Goal: Find specific page/section: Find specific page/section

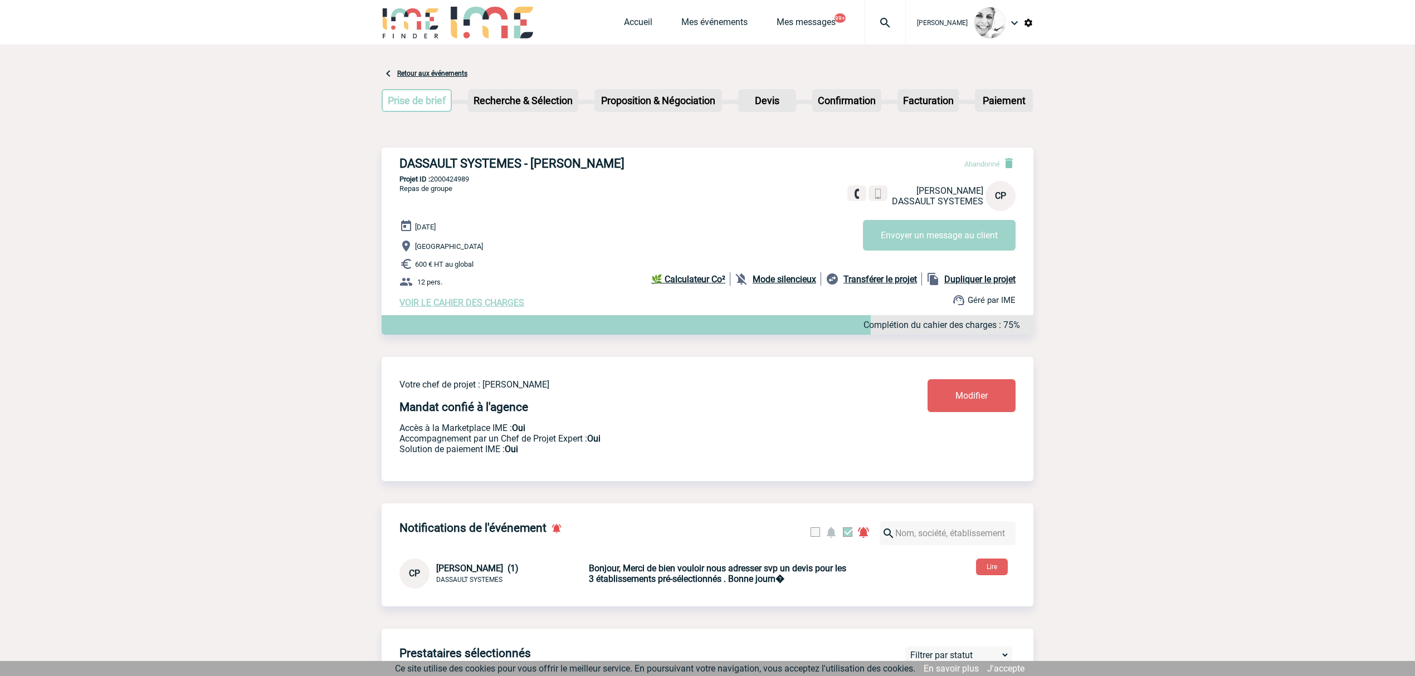
click at [896, 28] on img at bounding box center [885, 22] width 40 height 13
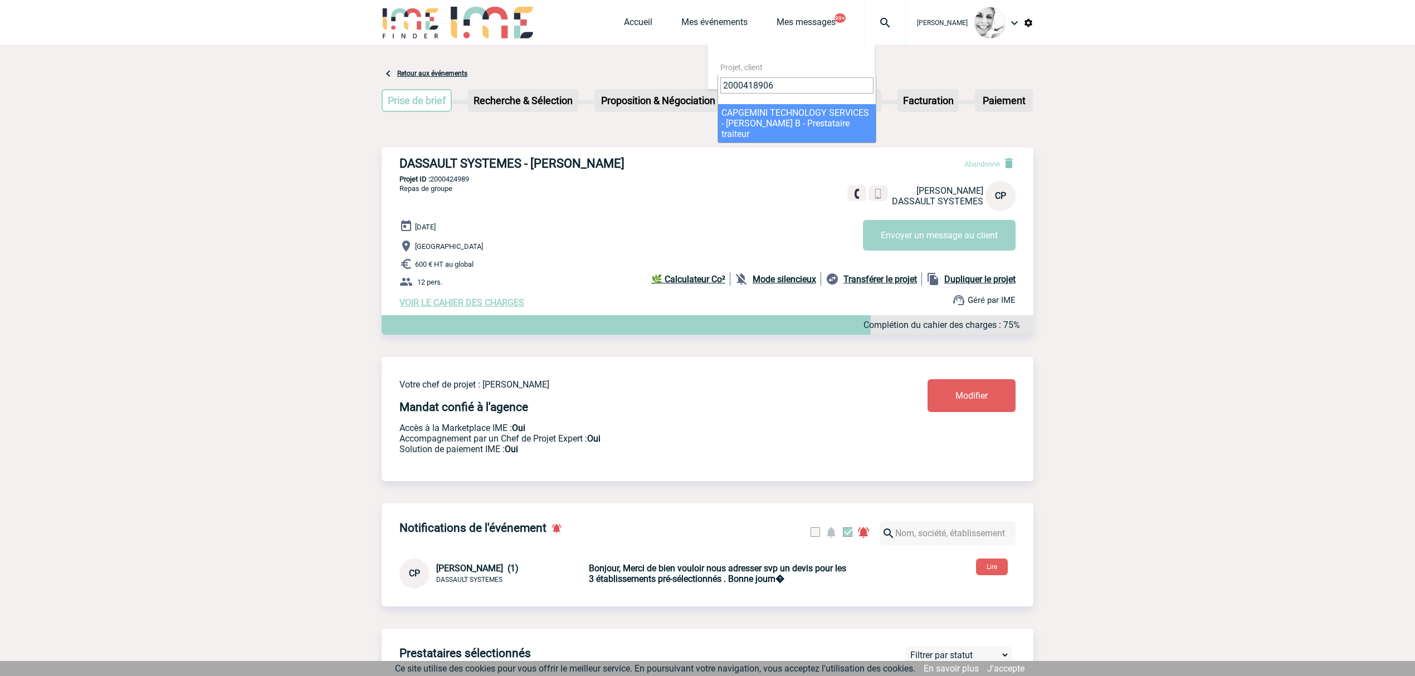
type input "2000418906"
select select "18407"
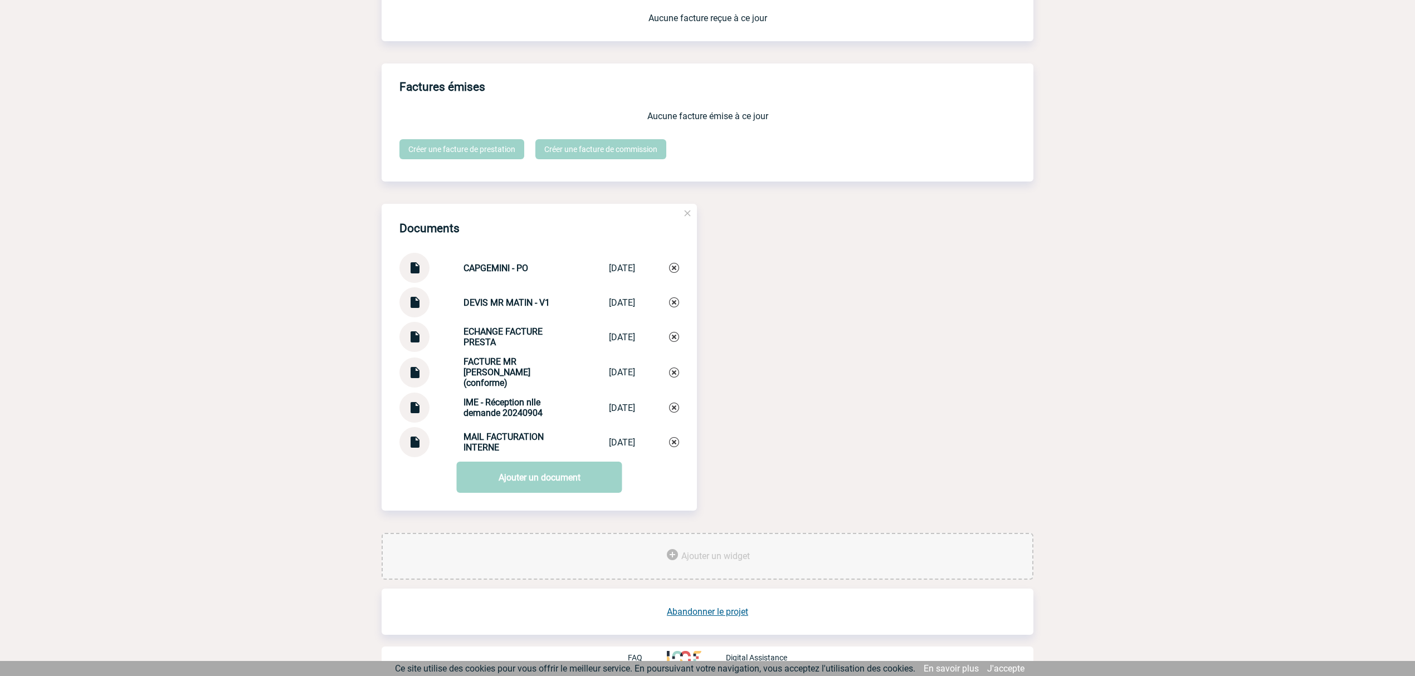
scroll to position [1182, 0]
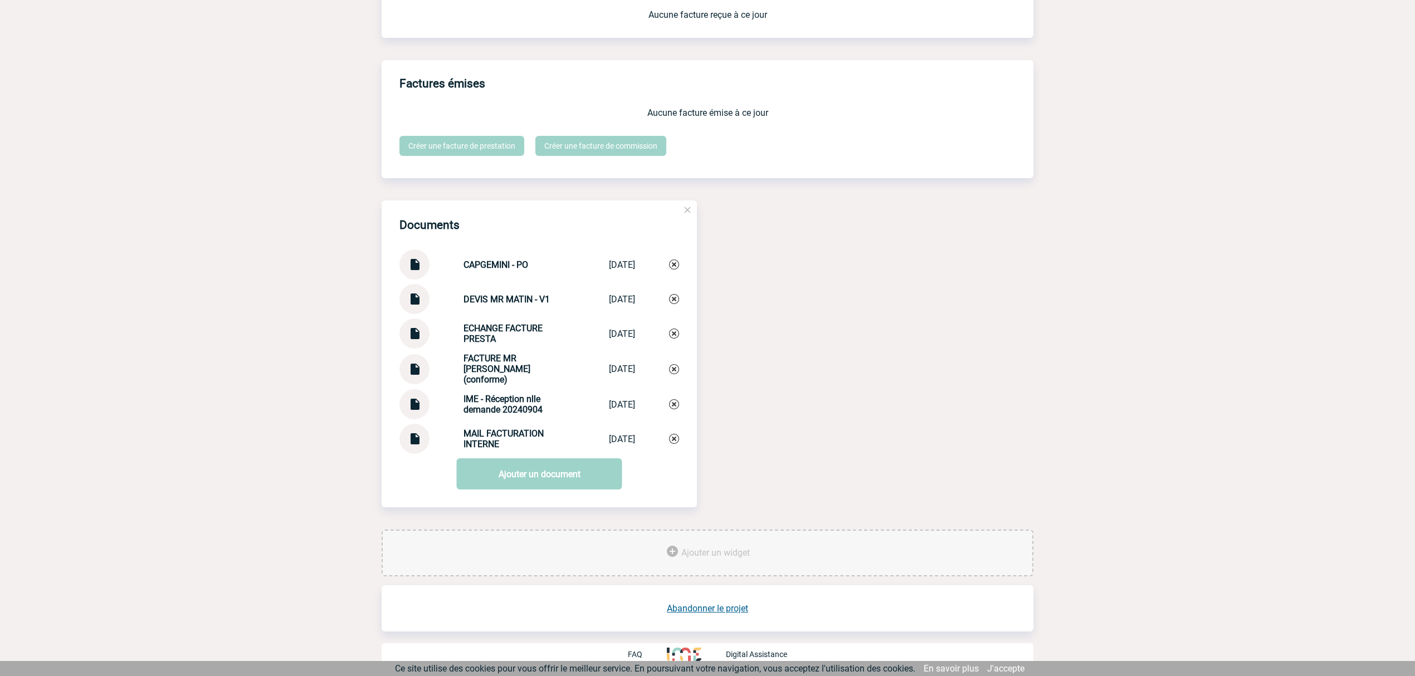
click at [422, 407] on div at bounding box center [414, 404] width 30 height 30
click at [413, 398] on img at bounding box center [414, 400] width 14 height 22
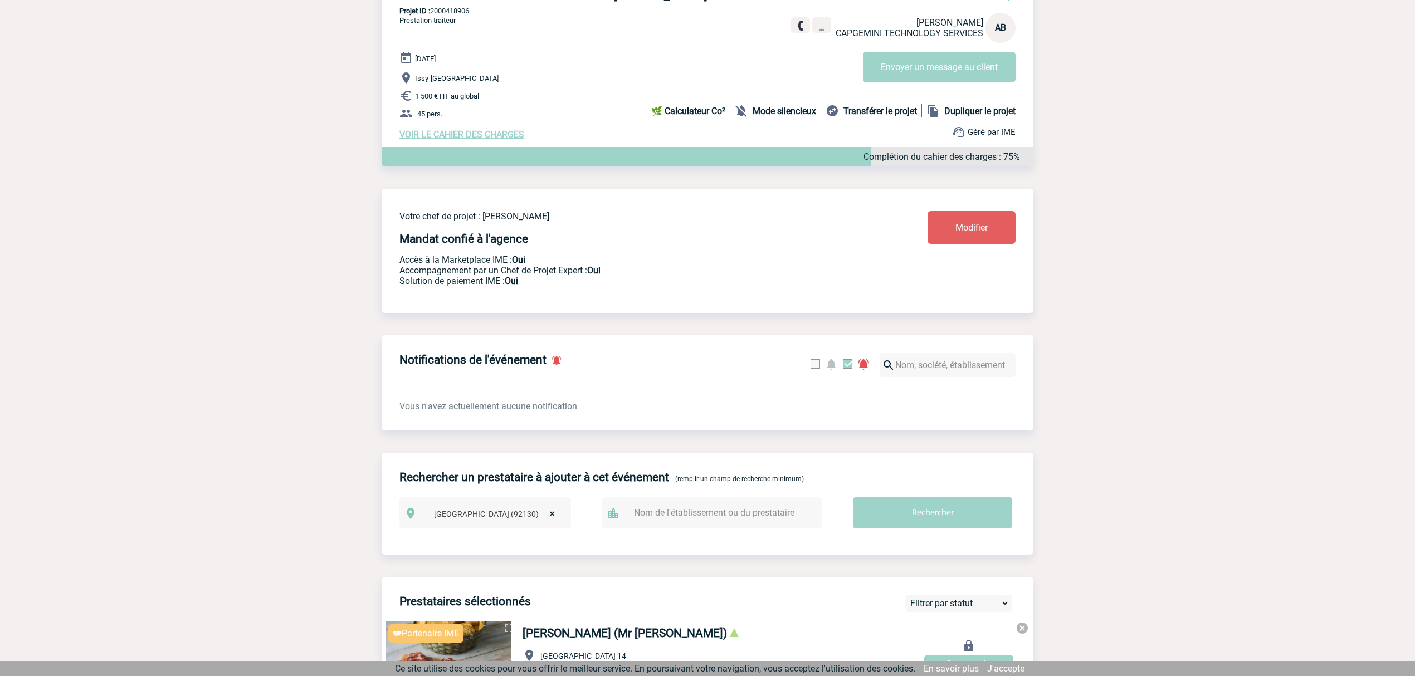
scroll to position [0, 0]
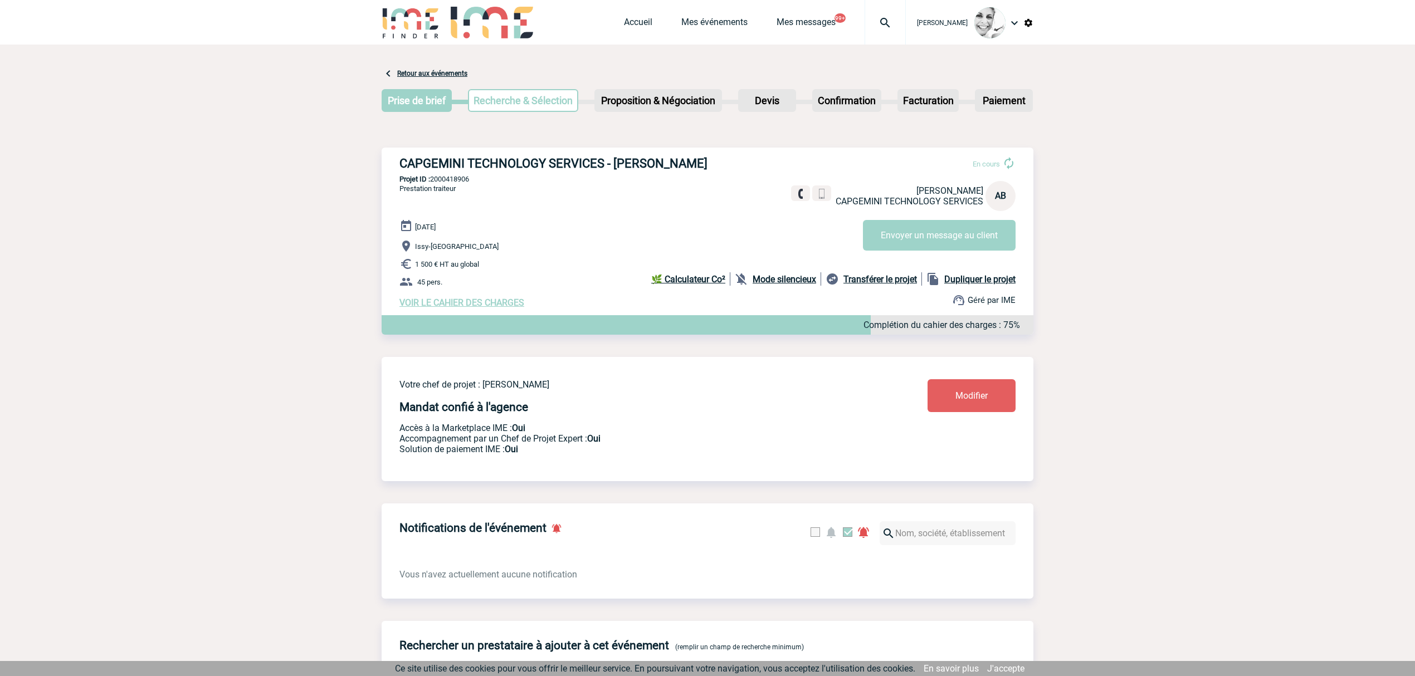
click at [451, 183] on p "Projet ID : 2000418906" at bounding box center [708, 179] width 652 height 8
copy p "2000418906"
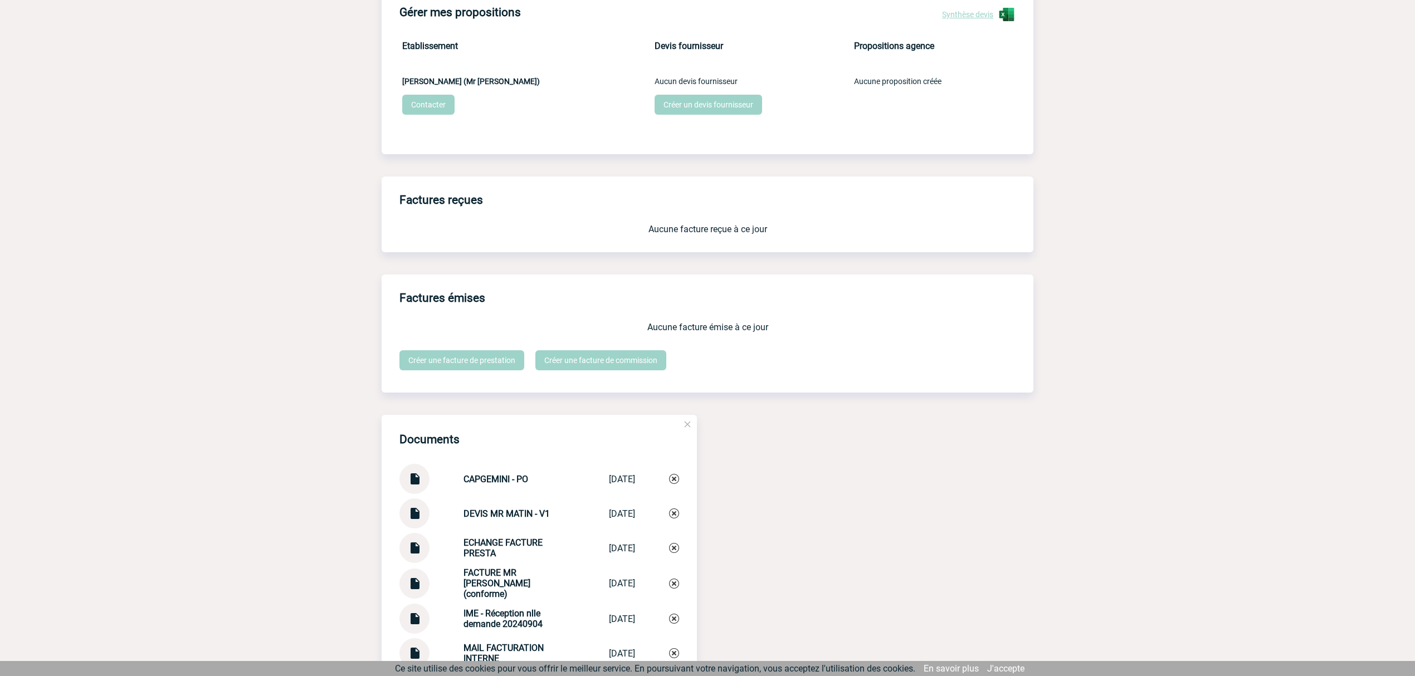
scroll to position [1182, 0]
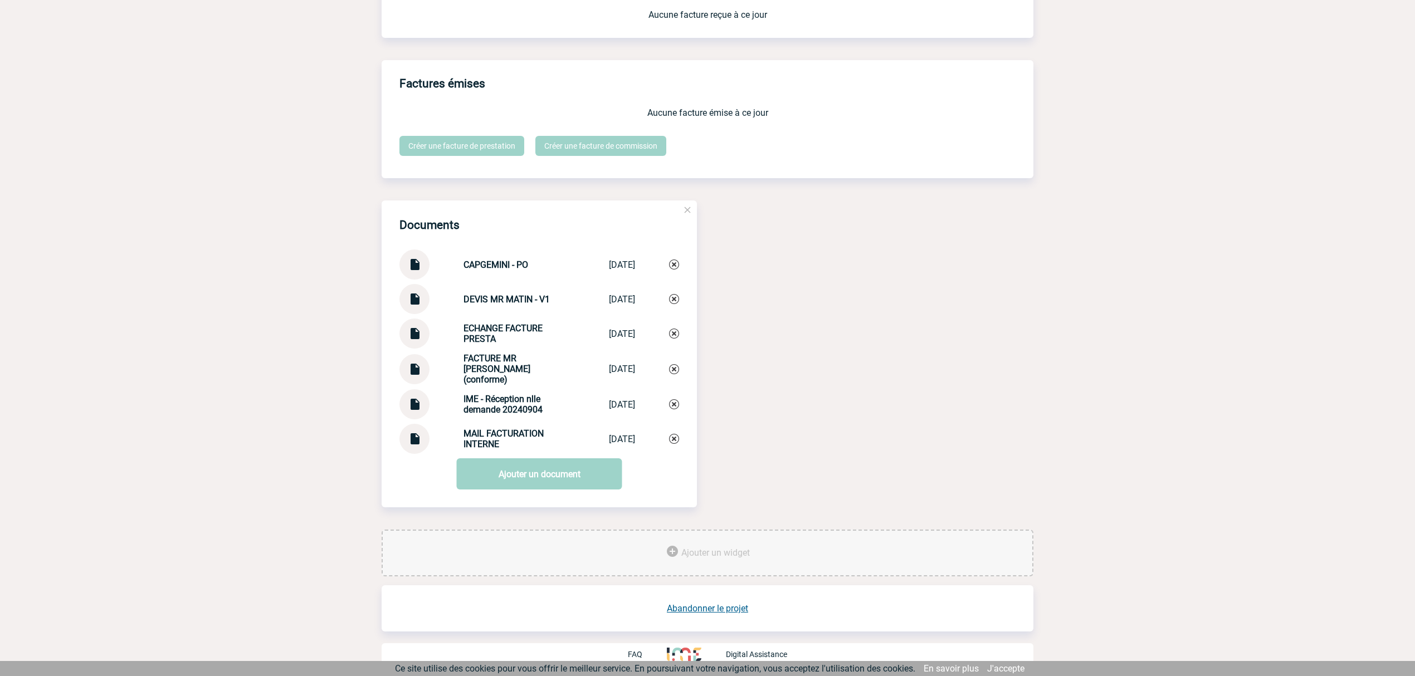
click at [411, 306] on img at bounding box center [414, 295] width 14 height 22
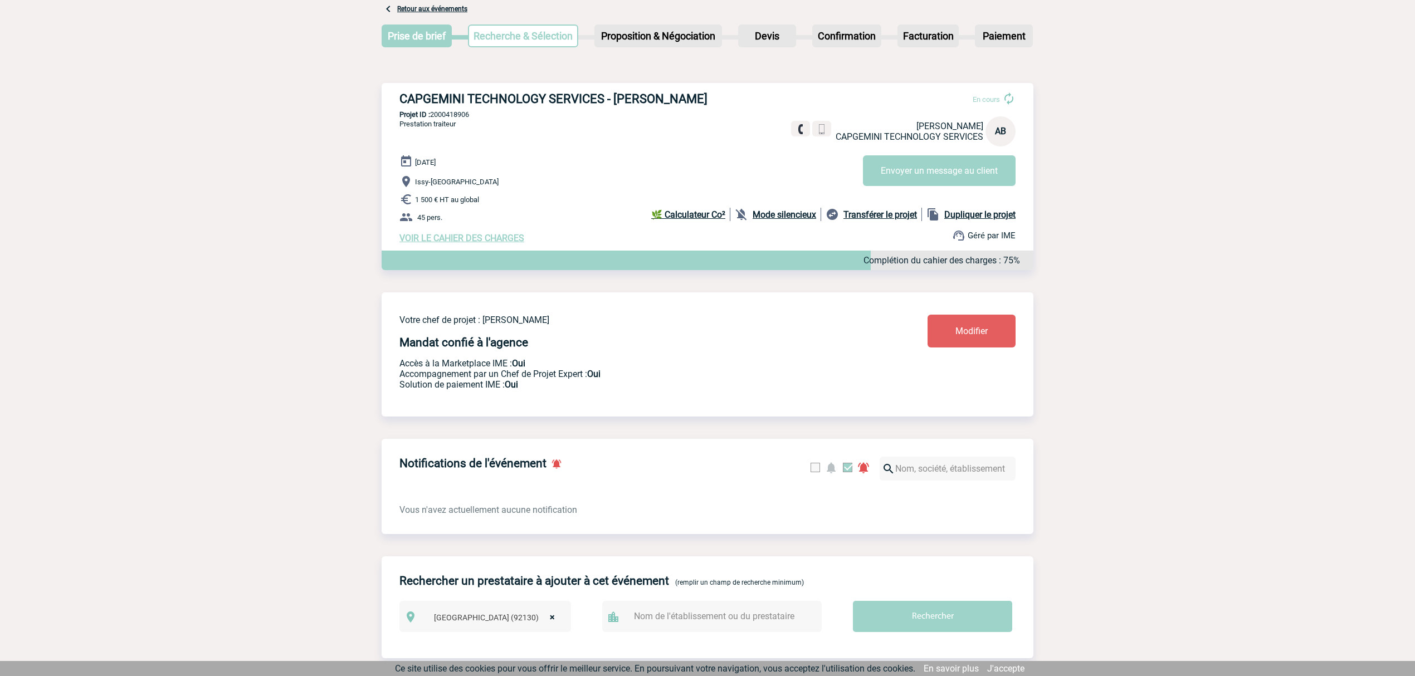
scroll to position [0, 0]
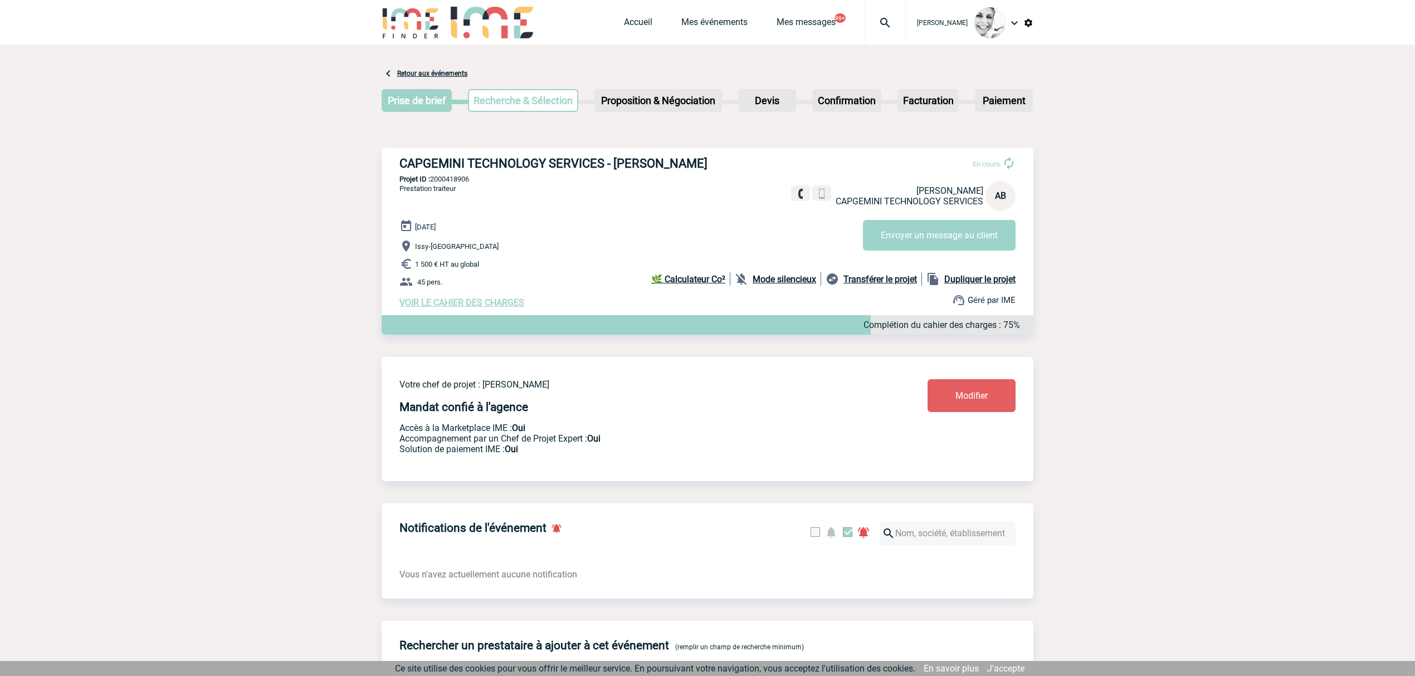
drag, startPoint x: 635, startPoint y: 188, endPoint x: 673, endPoint y: 136, distance: 65.0
click at [635, 188] on div "CAPGEMINI TECHNOLOGY SERVICES - Anne-Laure BRAUD En cours Anne-Laure BRAUD CAPG…" at bounding box center [708, 232] width 652 height 169
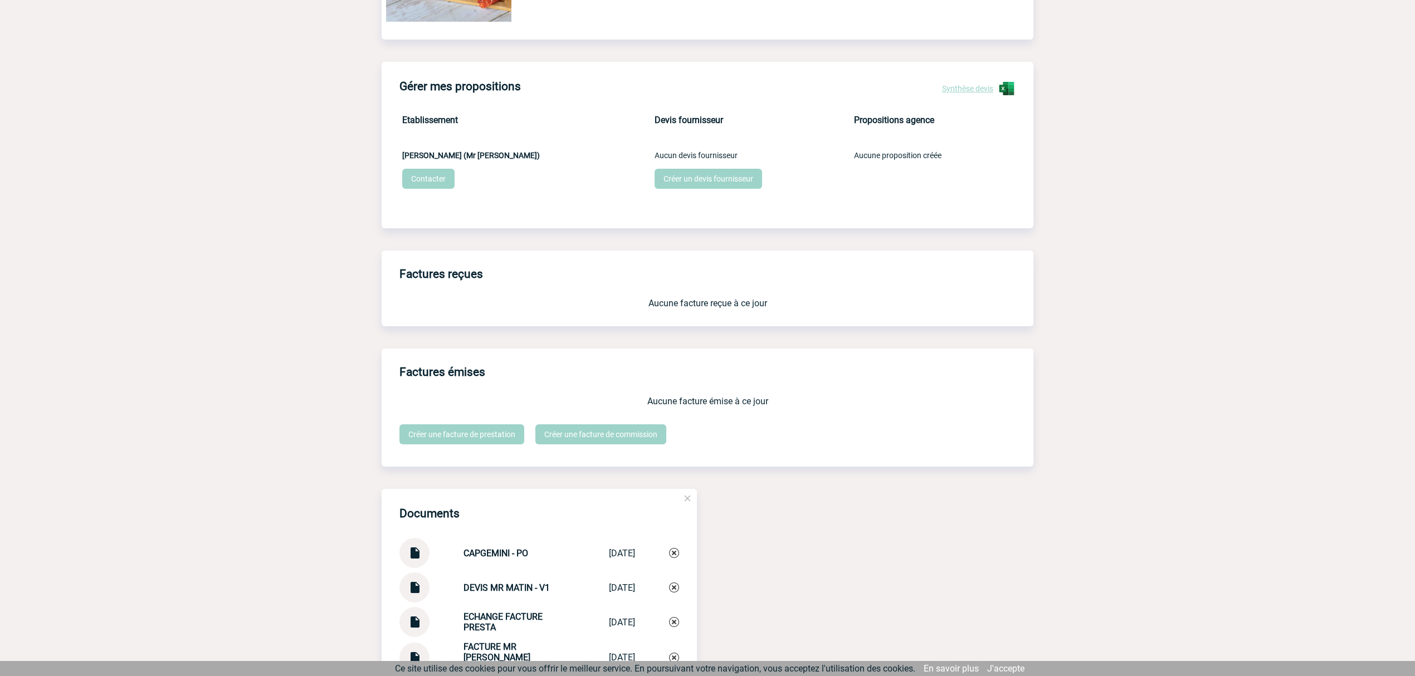
scroll to position [1182, 0]
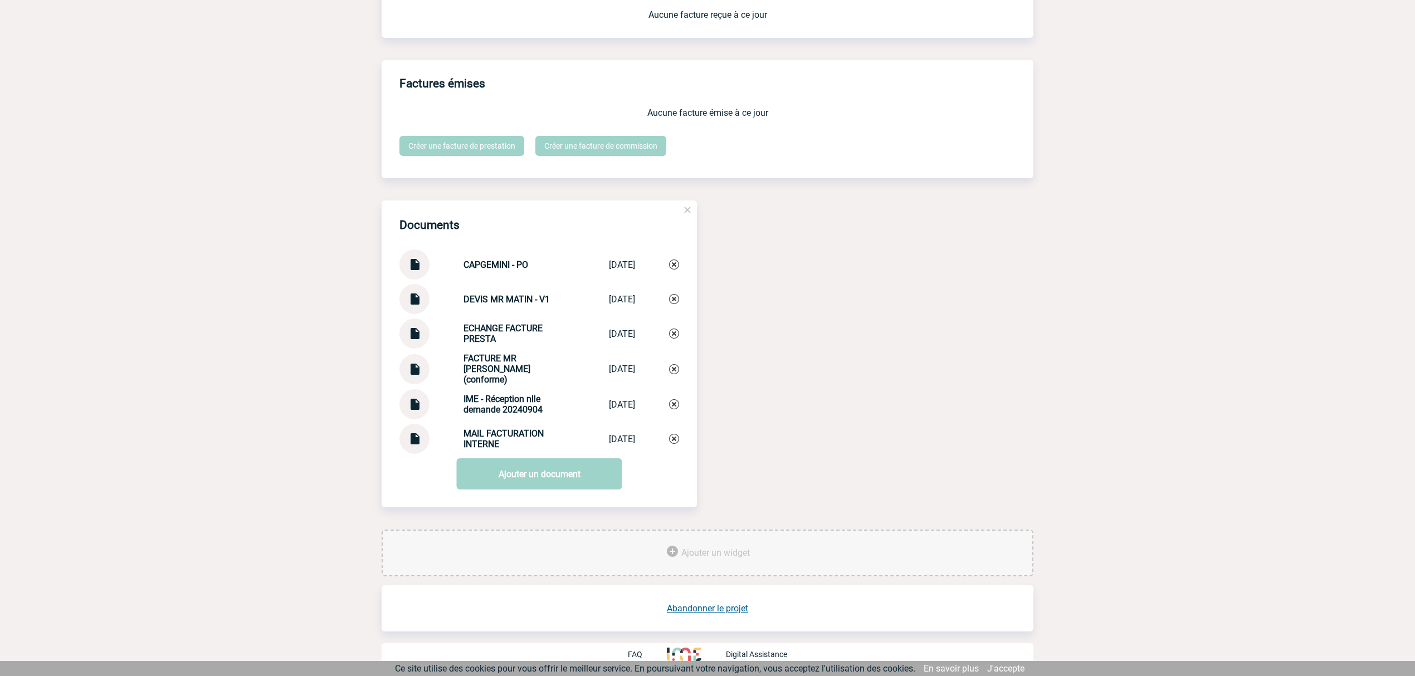
click at [415, 266] on img at bounding box center [414, 261] width 14 height 22
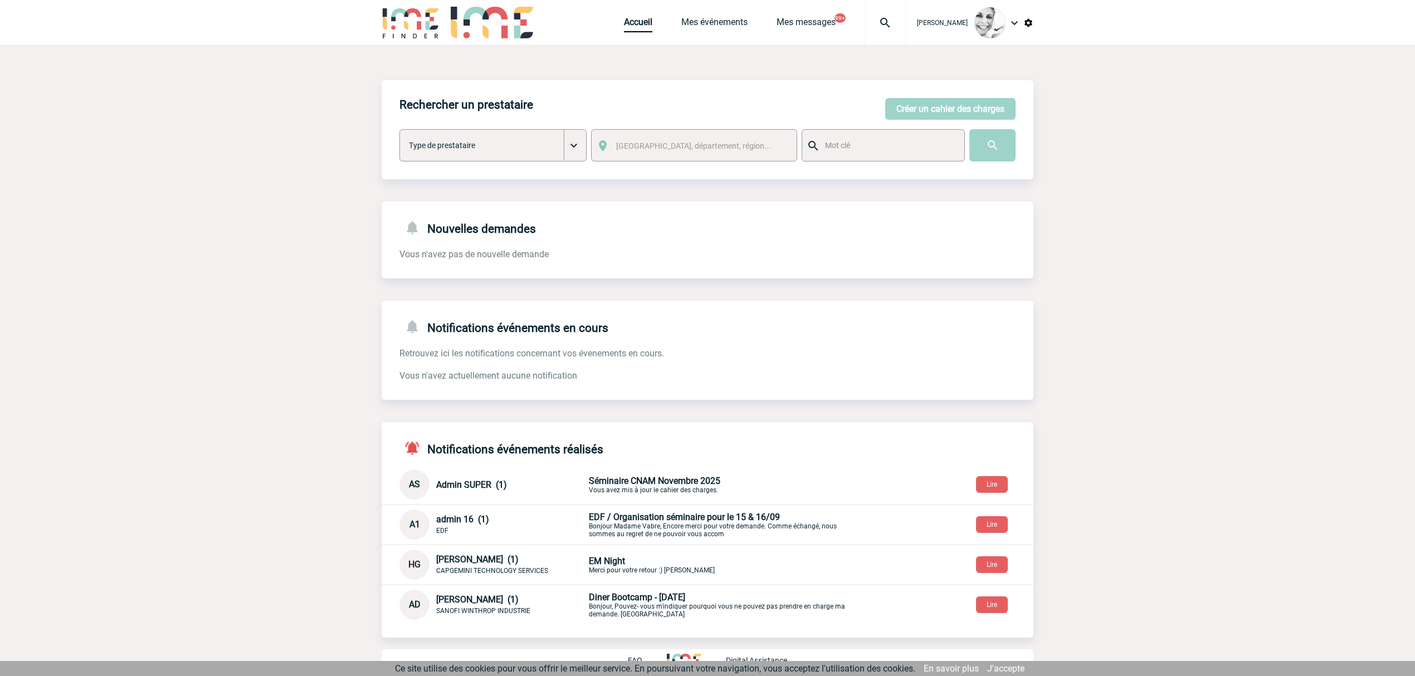
click at [900, 17] on img at bounding box center [885, 22] width 40 height 13
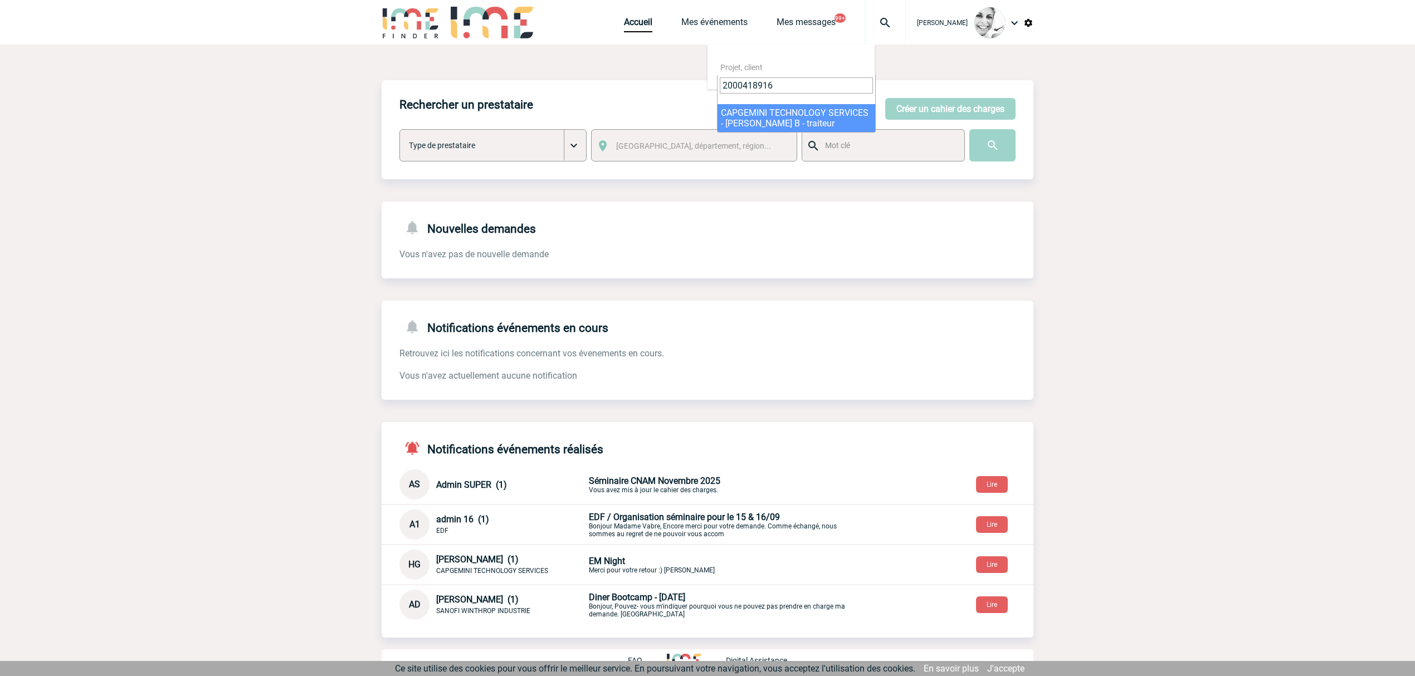
type input "2000418916"
select select "18417"
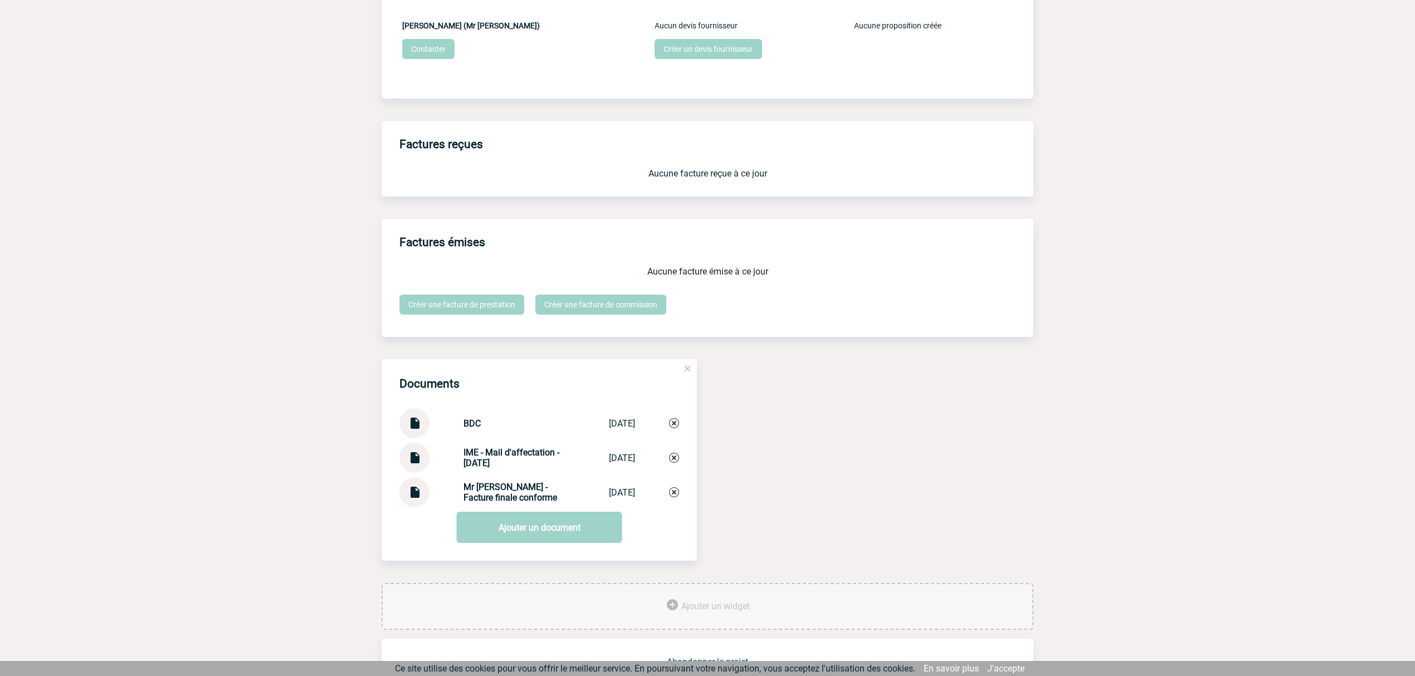
scroll to position [1078, 0]
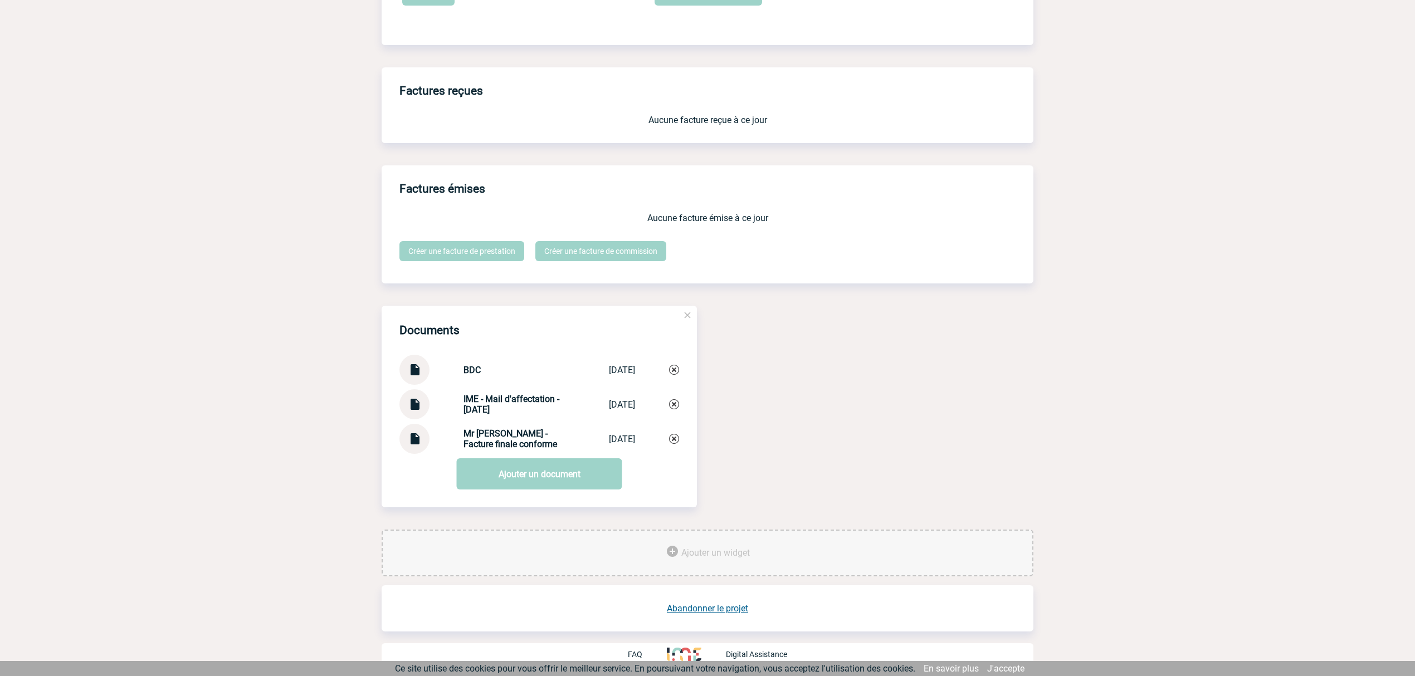
click at [411, 401] on img at bounding box center [414, 400] width 14 height 22
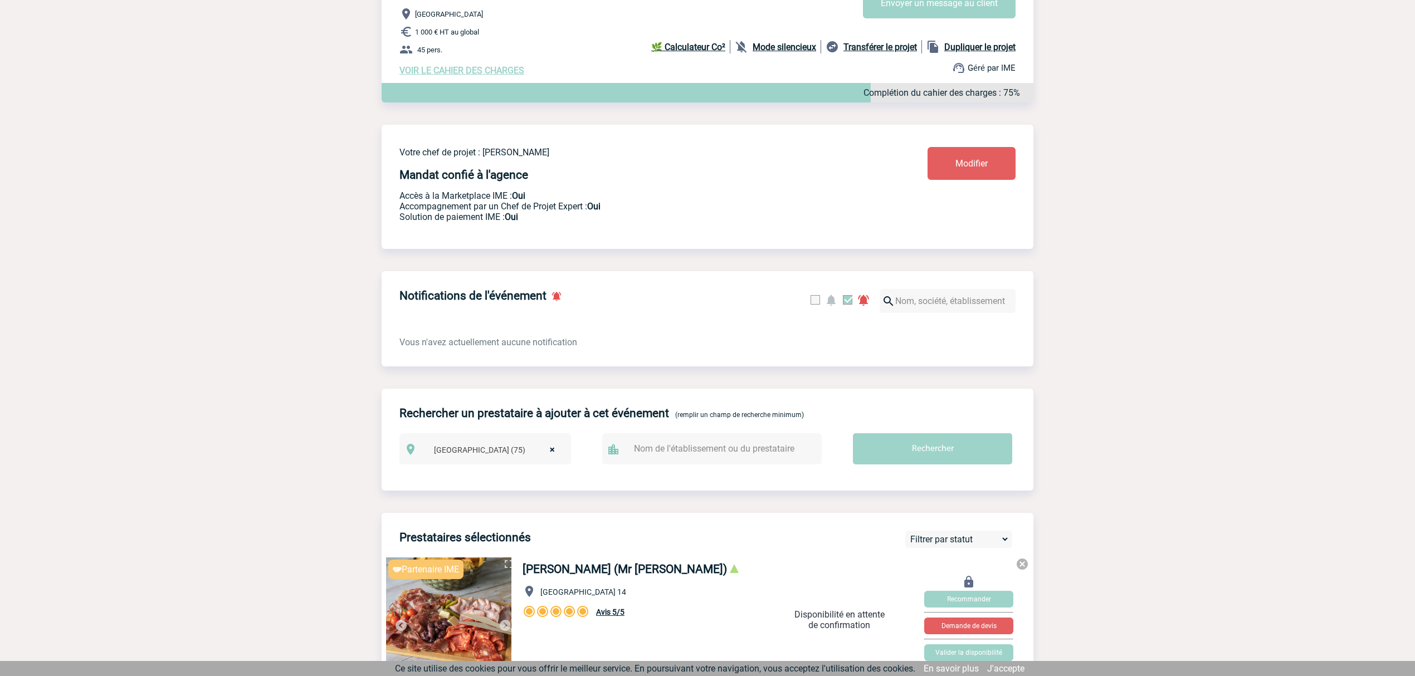
scroll to position [113, 0]
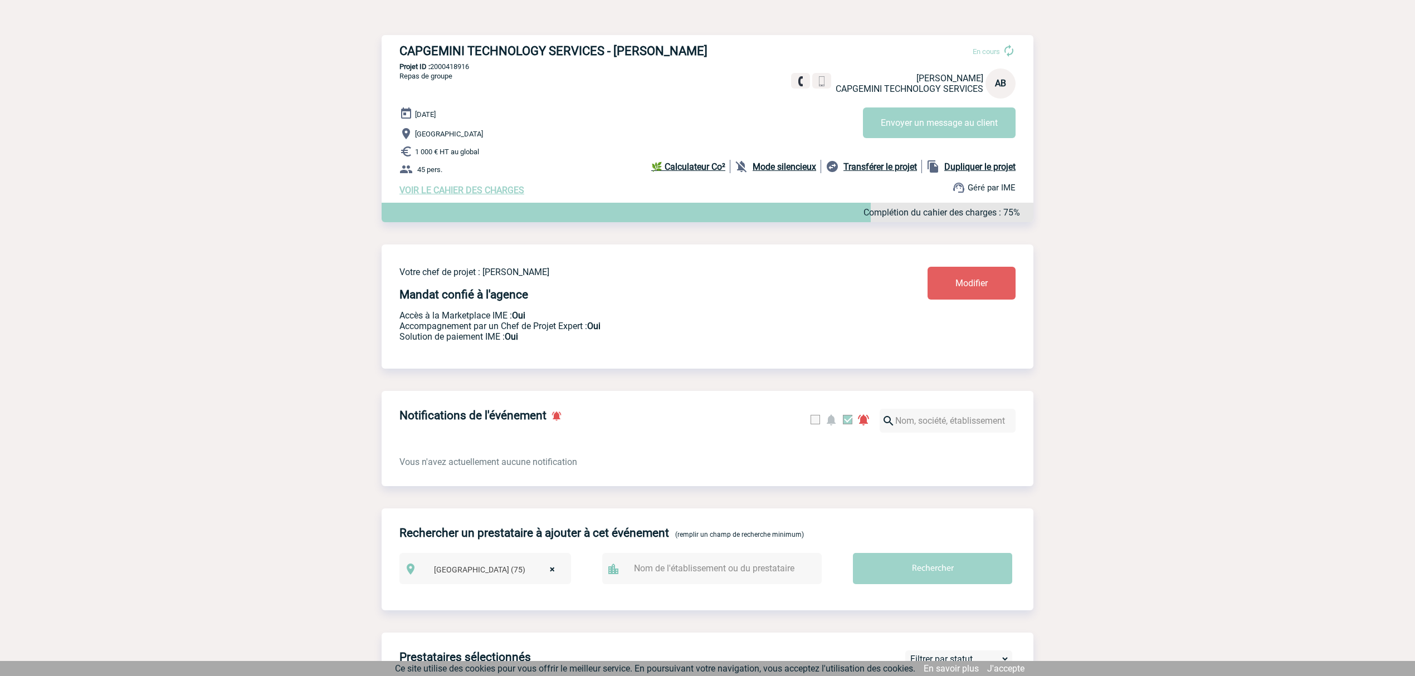
click at [444, 69] on p "Projet ID : 2000418916" at bounding box center [708, 66] width 652 height 8
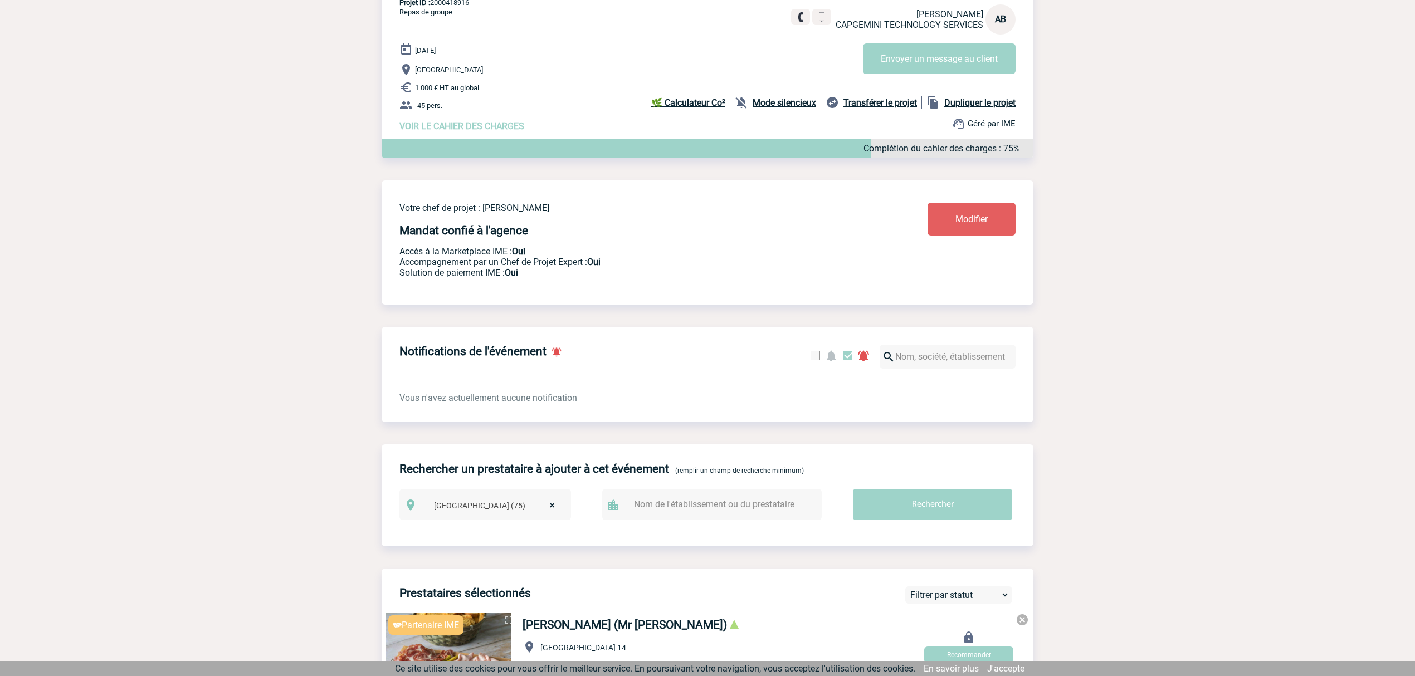
scroll to position [0, 0]
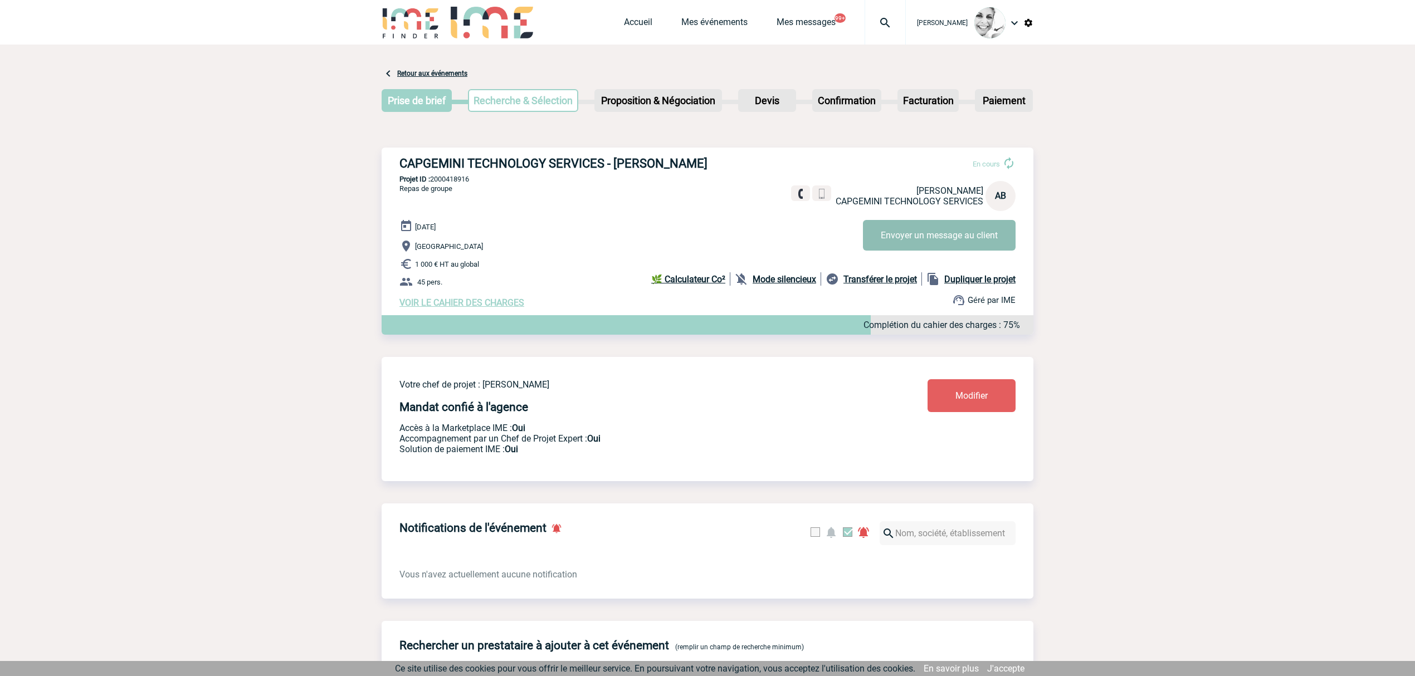
click at [920, 235] on button "Envoyer un message au client" at bounding box center [939, 235] width 153 height 31
click at [451, 184] on div "CAPGEMINI TECHNOLOGY SERVICES - Anne-Laure BRAUD En cours Anne-Laure BRAUD CAPG…" at bounding box center [708, 232] width 652 height 169
drag, startPoint x: 451, startPoint y: 184, endPoint x: 604, endPoint y: 155, distance: 155.9
click at [463, 184] on div "CAPGEMINI TECHNOLOGY SERVICES - Anne-Laure BRAUD En cours Anne-Laure BRAUD CAPG…" at bounding box center [708, 232] width 652 height 169
click at [457, 179] on p "Projet ID : 2000418916" at bounding box center [708, 179] width 652 height 8
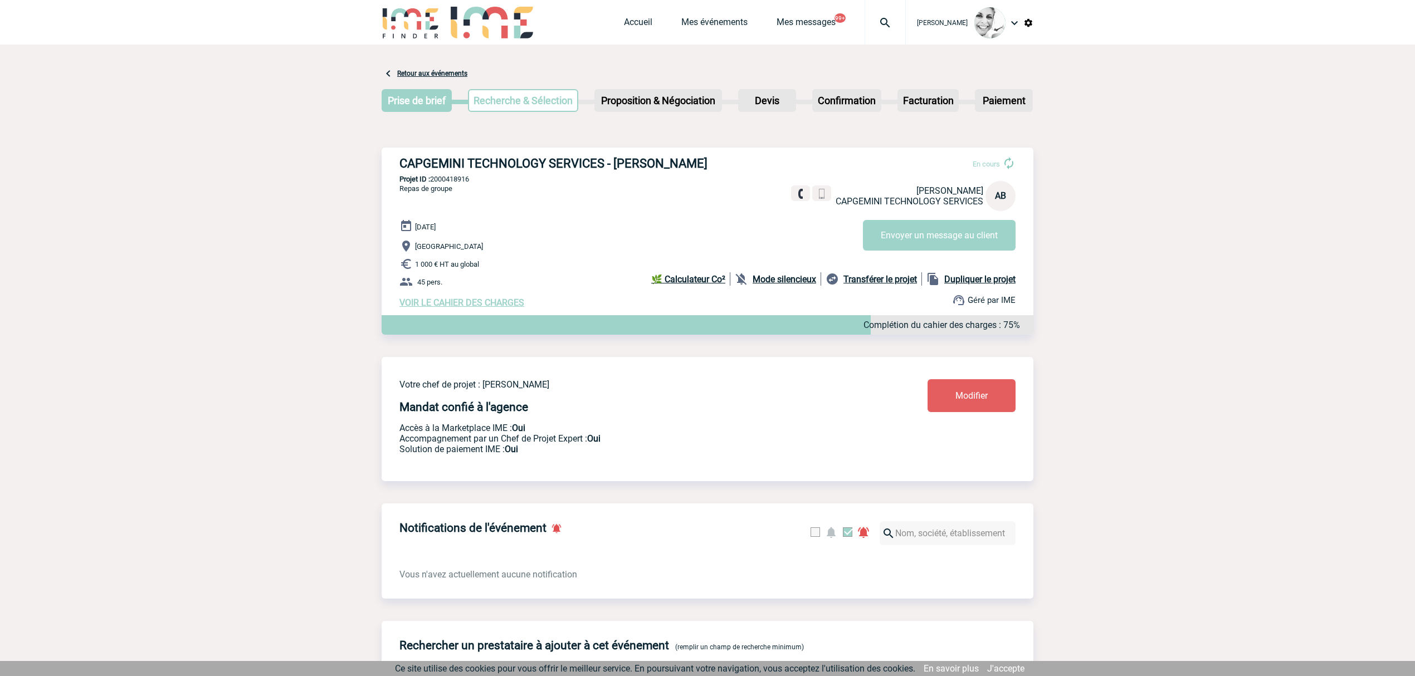
click at [457, 179] on p "Projet ID : 2000418916" at bounding box center [708, 179] width 652 height 8
copy p "2000418916"
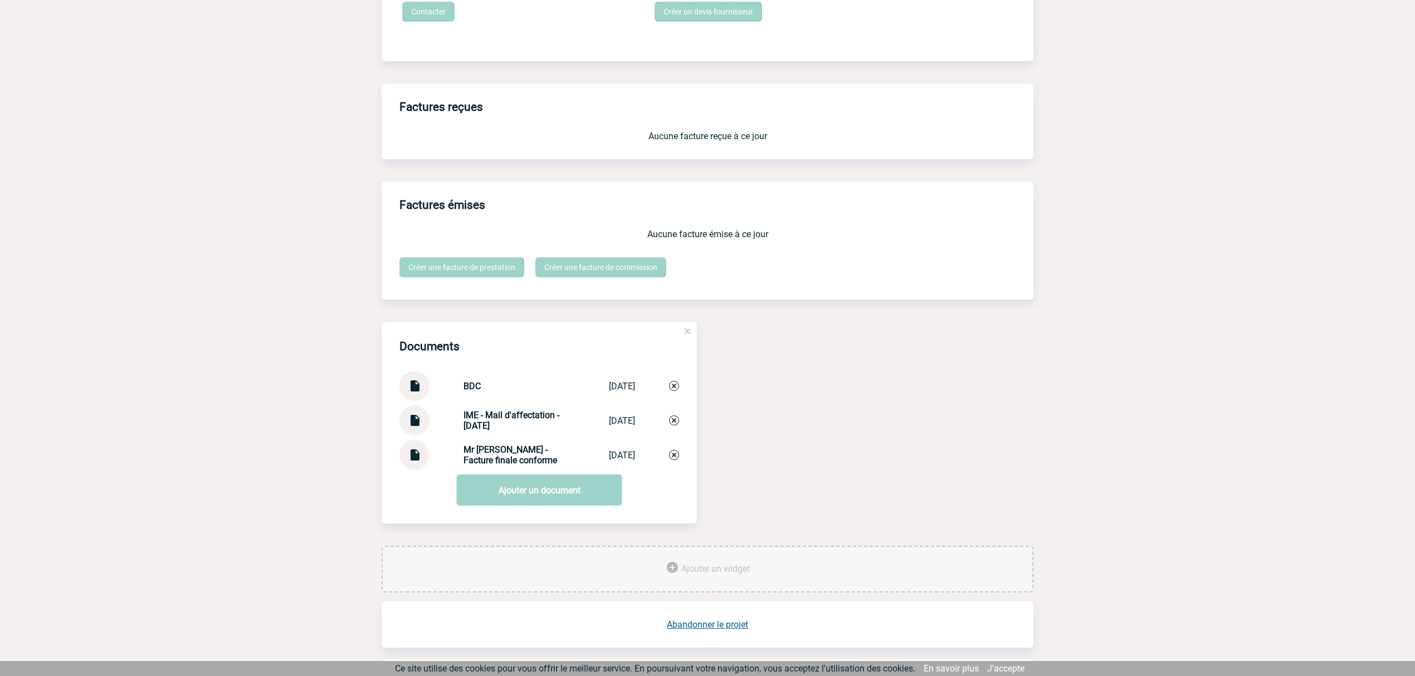
scroll to position [1078, 0]
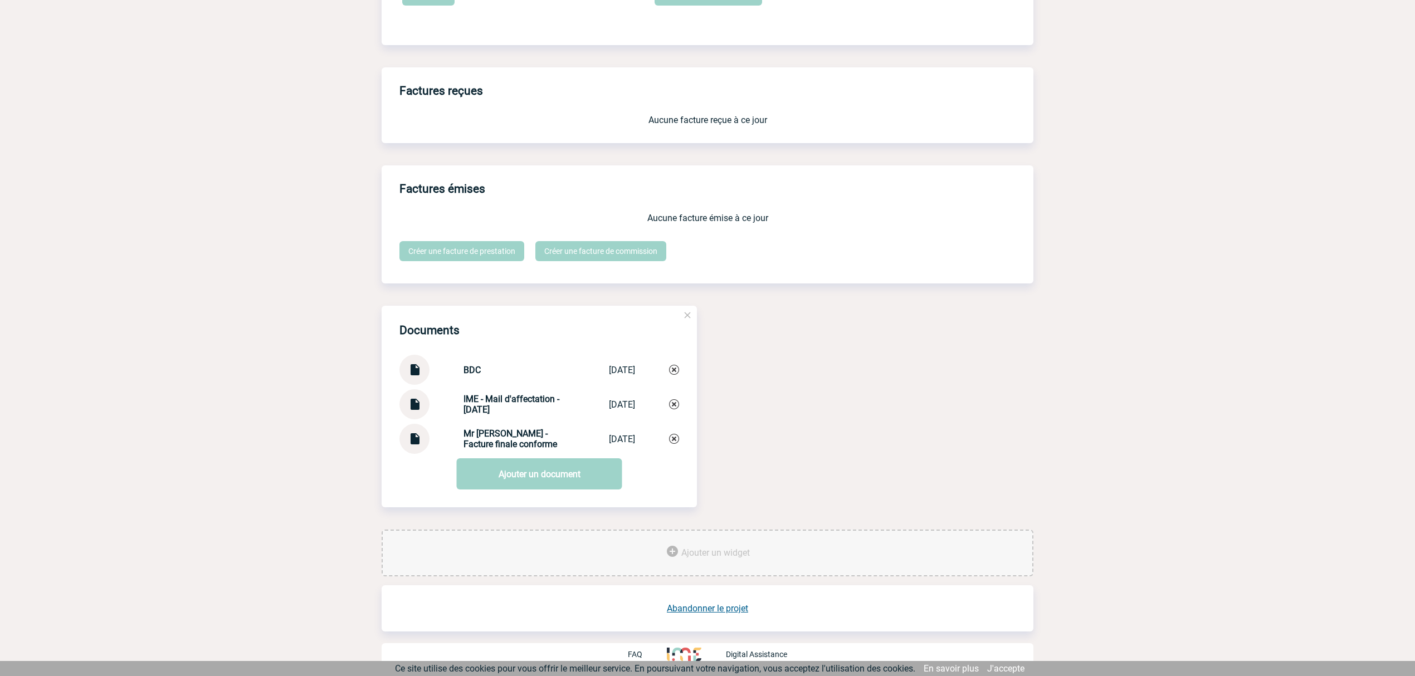
click at [411, 372] on img at bounding box center [414, 366] width 14 height 22
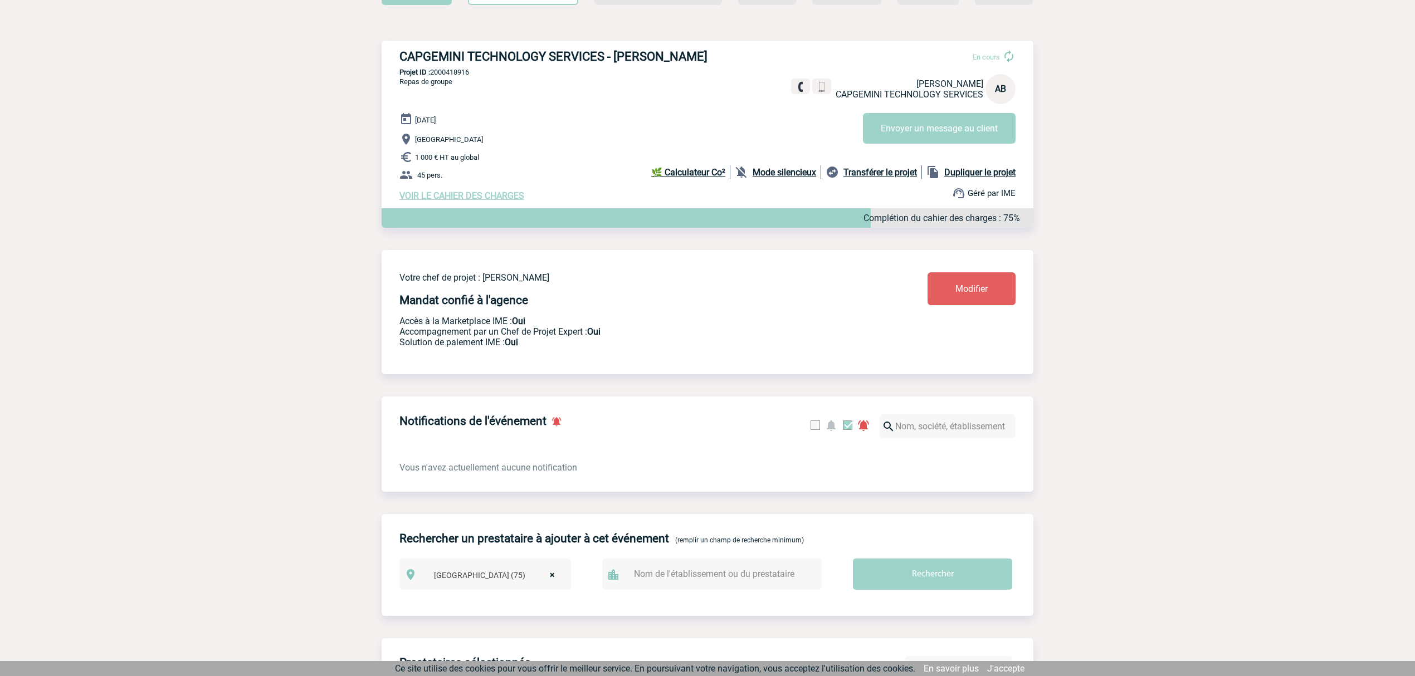
scroll to position [0, 0]
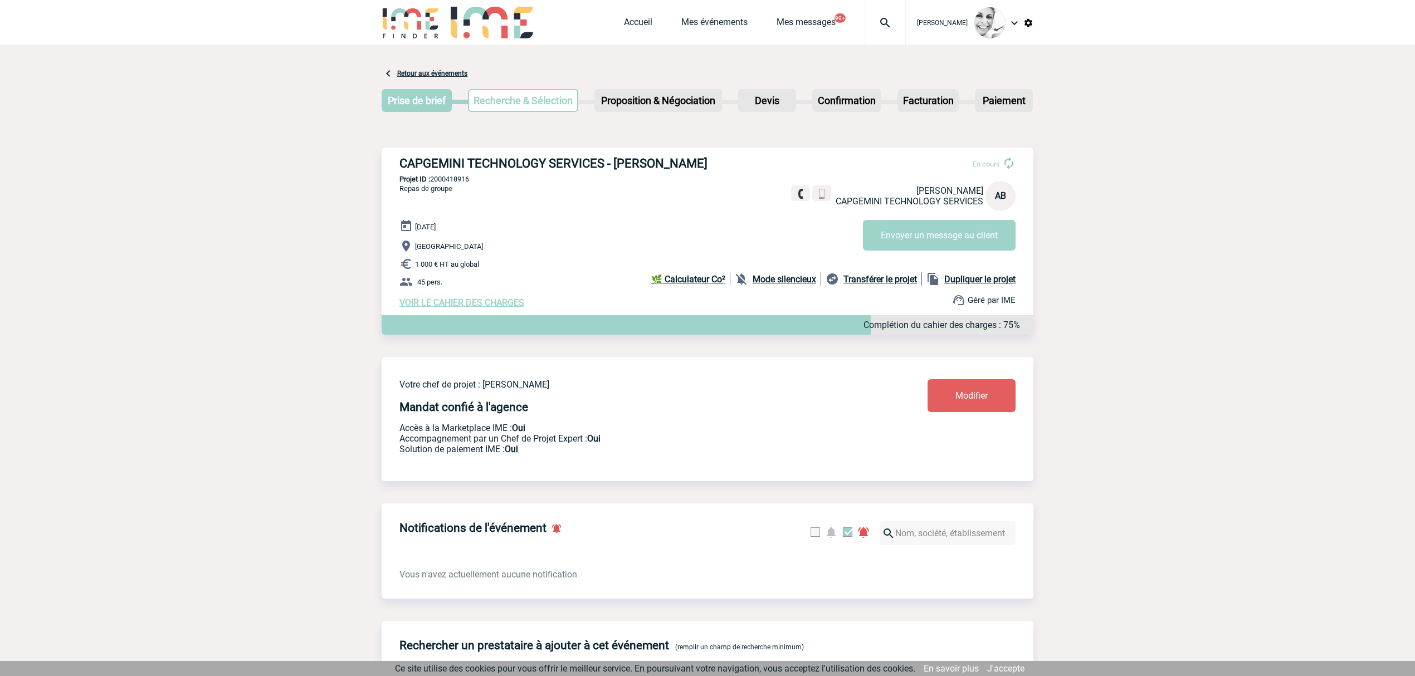
click at [459, 178] on p "Projet ID : 2000418916" at bounding box center [708, 179] width 652 height 8
drag, startPoint x: 459, startPoint y: 178, endPoint x: 1050, endPoint y: 101, distance: 596.0
click at [466, 177] on p "Projet ID : 2000418916" at bounding box center [708, 179] width 652 height 8
